Goal: Task Accomplishment & Management: Use online tool/utility

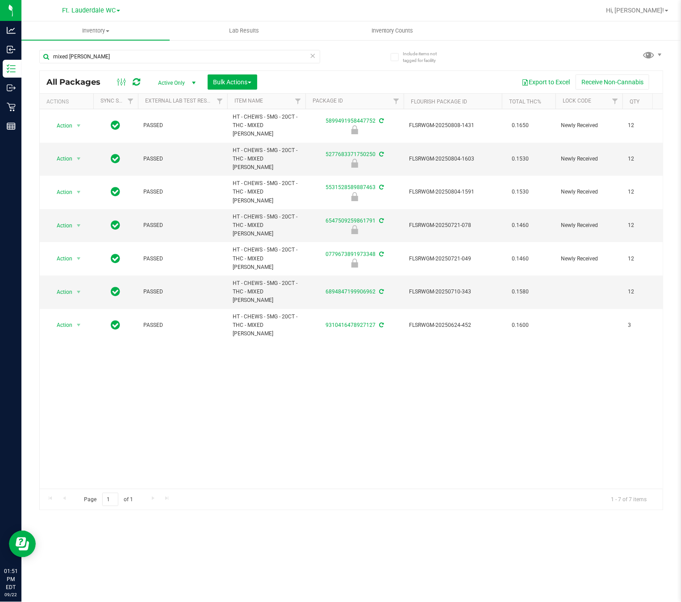
click at [121, 72] on div "All Packages Active Only Active Only Lab Samples Locked All External Internal B…" at bounding box center [351, 82] width 623 height 22
click at [121, 56] on input "mixed [PERSON_NAME]" at bounding box center [179, 56] width 281 height 13
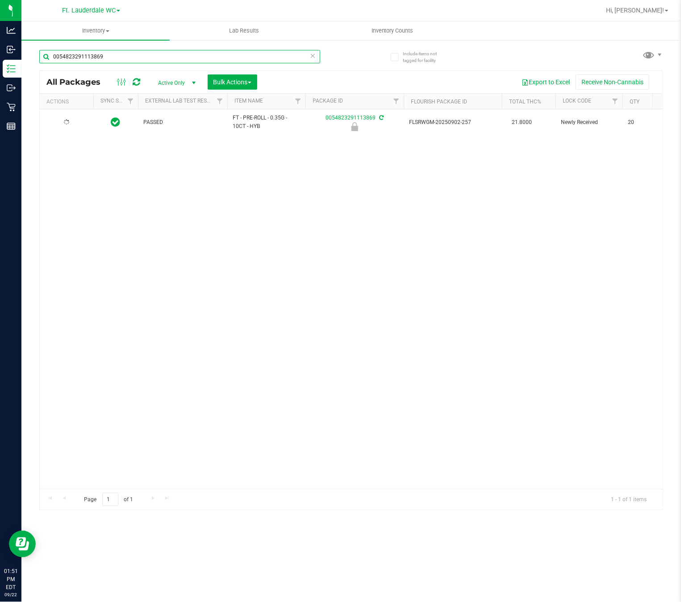
type input "0054823291113869"
click at [67, 246] on li "Unlock package" at bounding box center [66, 250] width 35 height 25
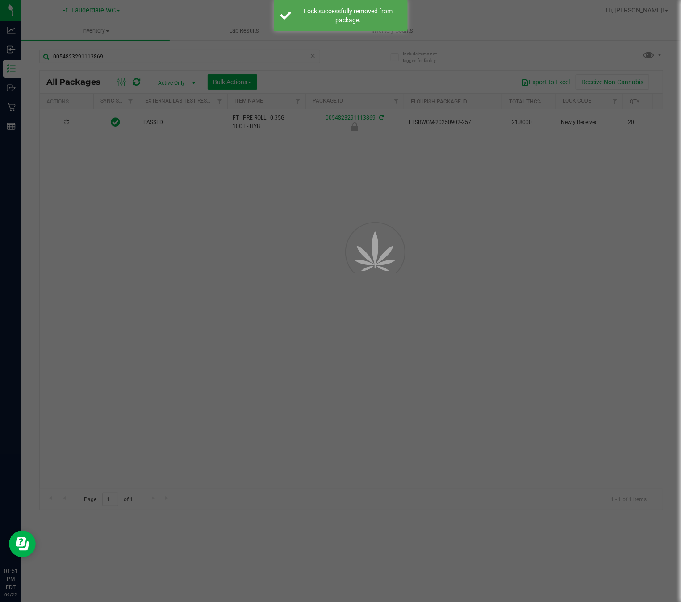
click at [201, 271] on div at bounding box center [340, 301] width 681 height 602
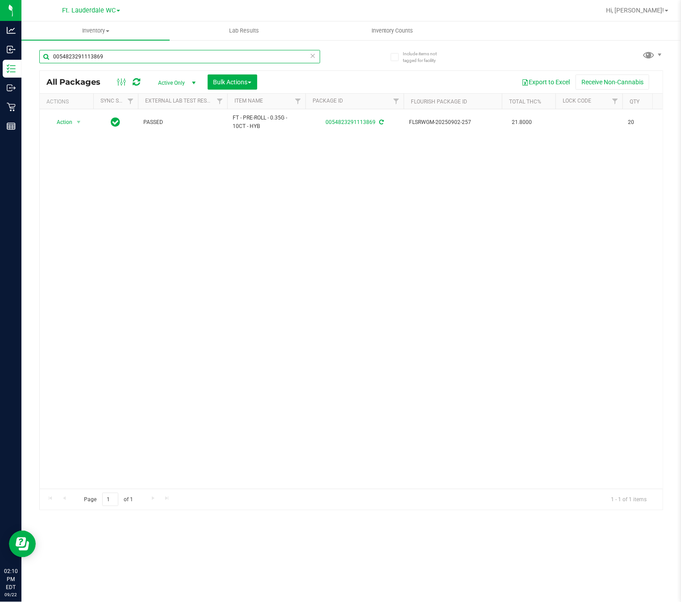
click at [128, 56] on input "0054823291113869" at bounding box center [179, 56] width 281 height 13
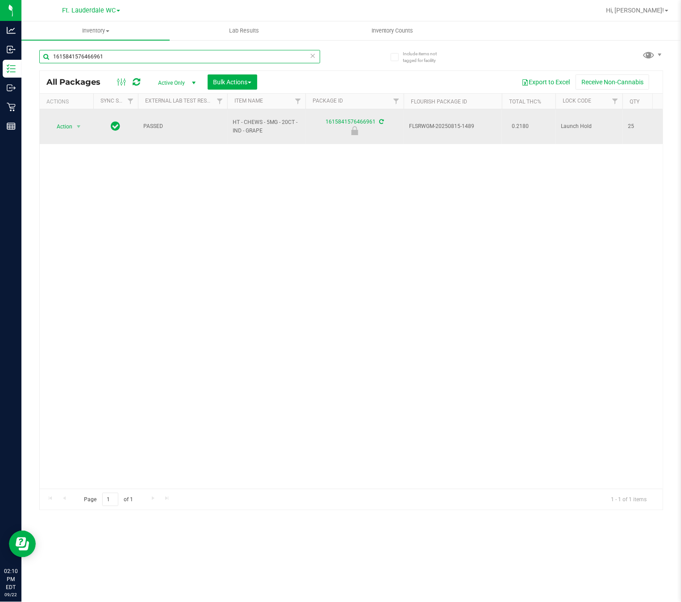
type input "1615841576466961"
drag, startPoint x: 97, startPoint y: 121, endPoint x: 85, endPoint y: 115, distance: 13.4
click at [95, 121] on td at bounding box center [115, 126] width 45 height 35
click at [78, 126] on span "select" at bounding box center [78, 126] width 7 height 7
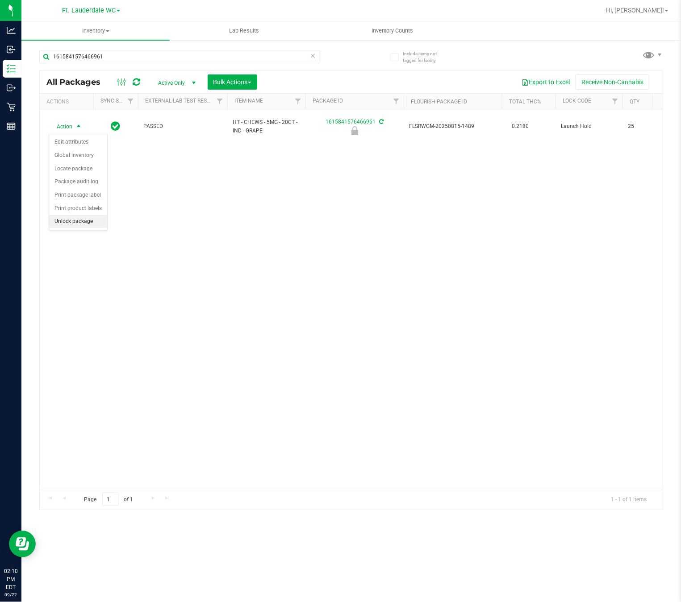
click at [61, 221] on li "Unlock package" at bounding box center [78, 221] width 58 height 13
